Goal: Navigation & Orientation: Find specific page/section

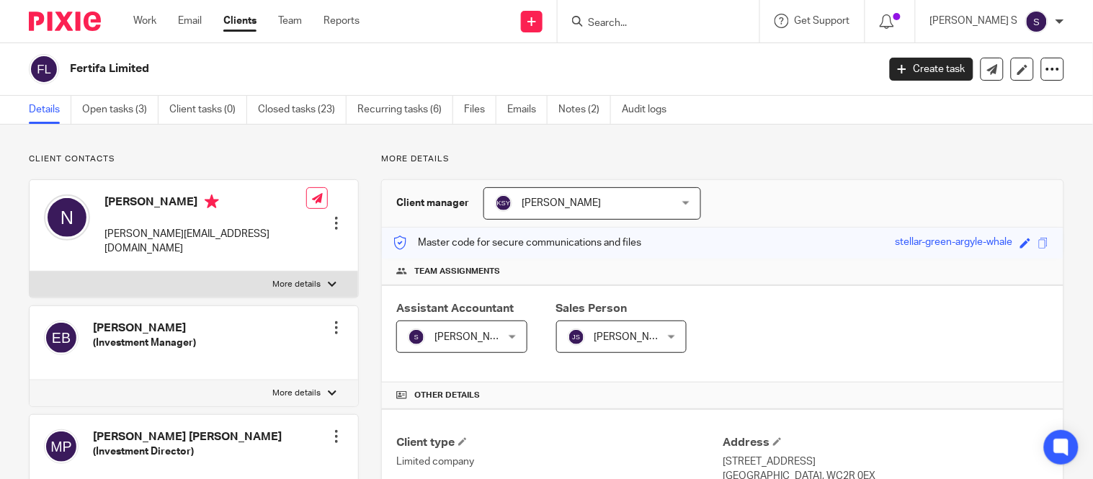
type input "B"
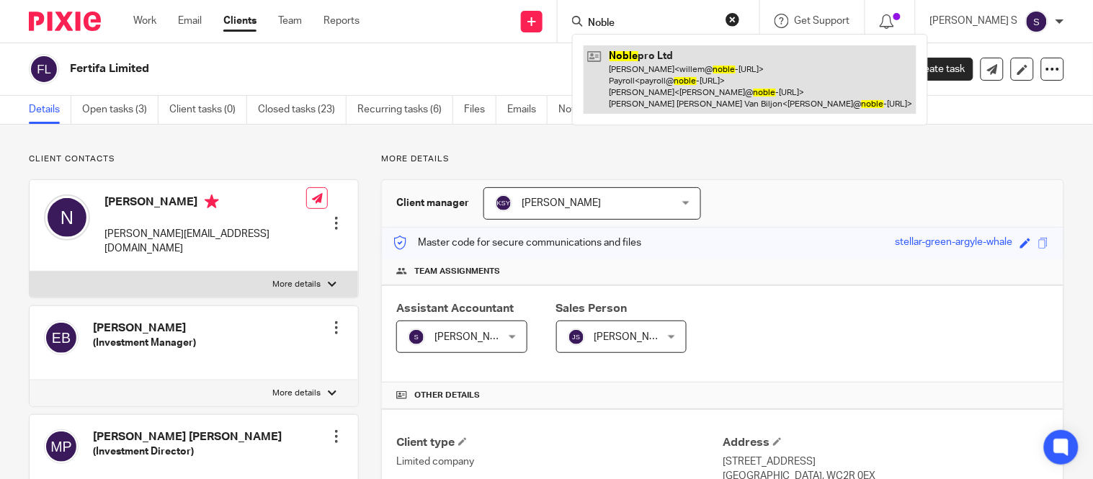
type input "Noble"
click at [687, 76] on link at bounding box center [750, 79] width 333 height 68
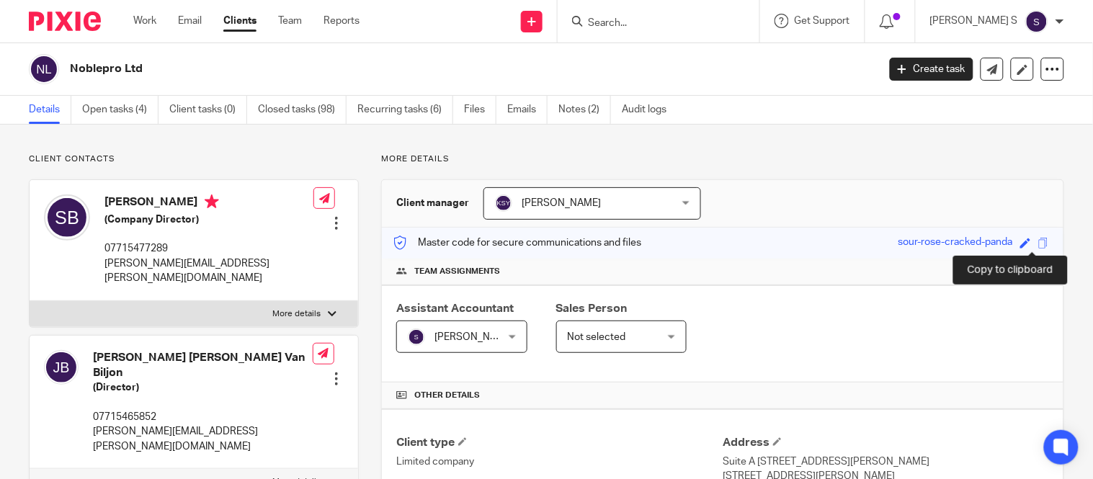
click at [1038, 241] on span at bounding box center [1043, 243] width 11 height 11
